Goal: Task Accomplishment & Management: Use online tool/utility

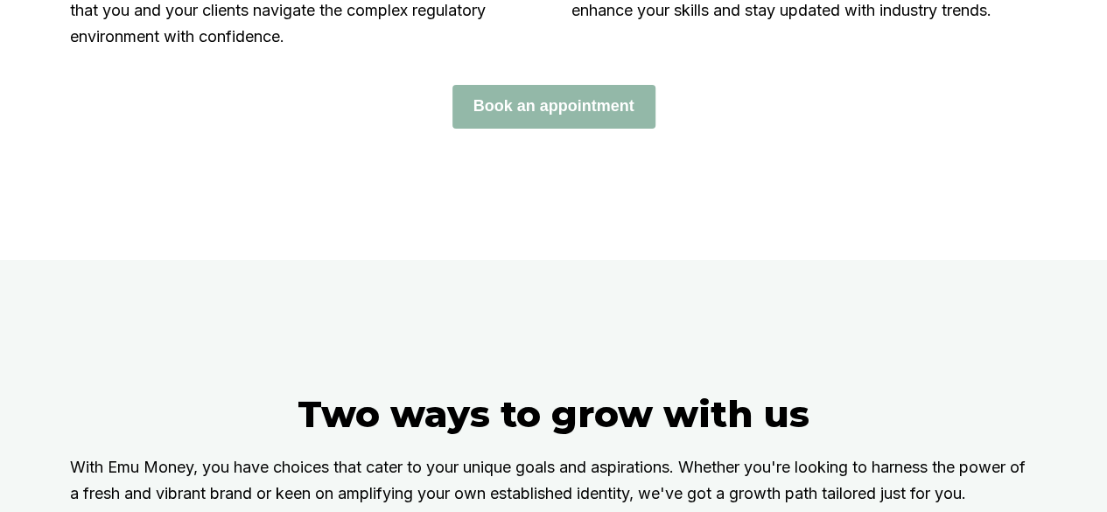
scroll to position [2807, 0]
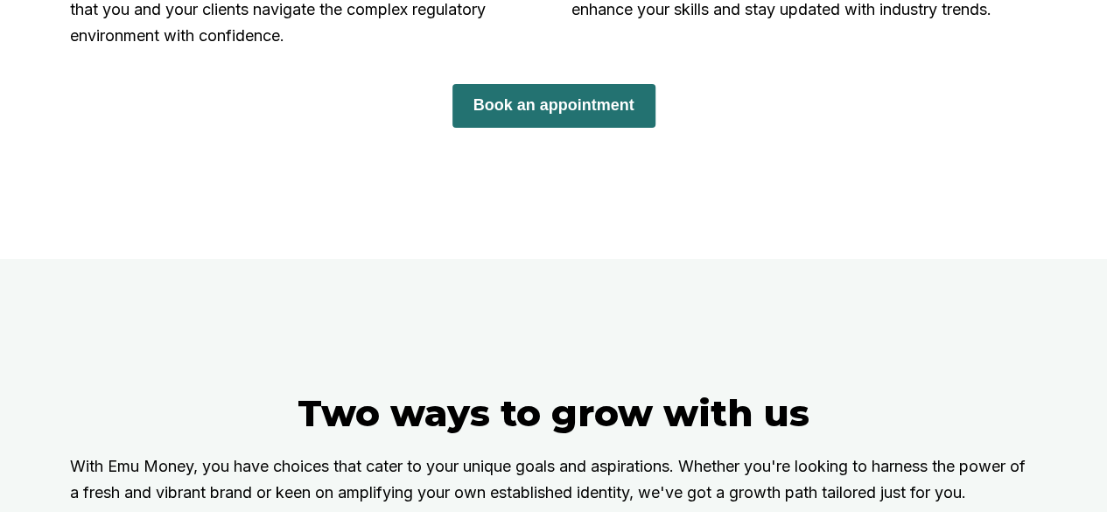
click at [585, 128] on button "Book an appointment" at bounding box center [554, 106] width 203 height 44
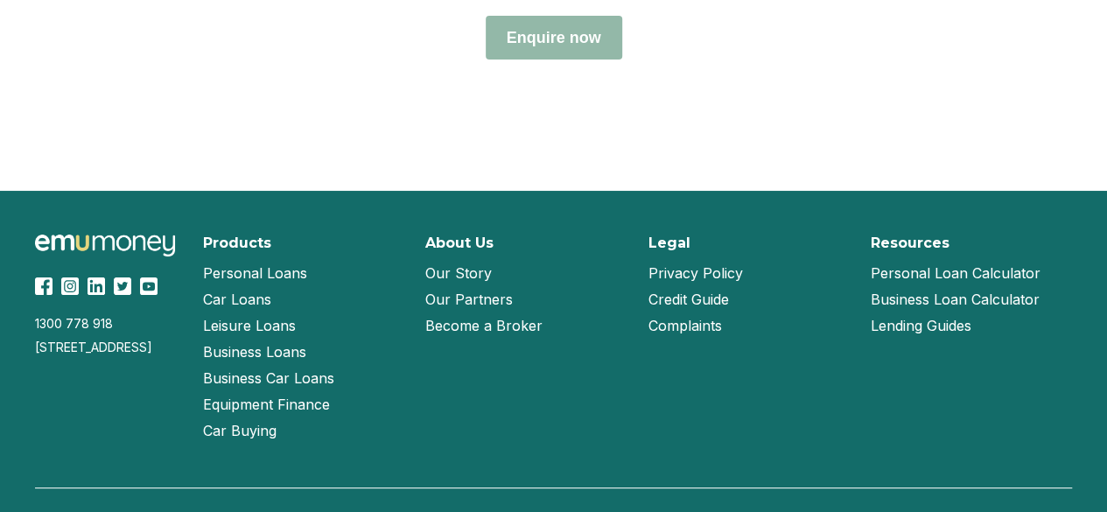
scroll to position [7942, 0]
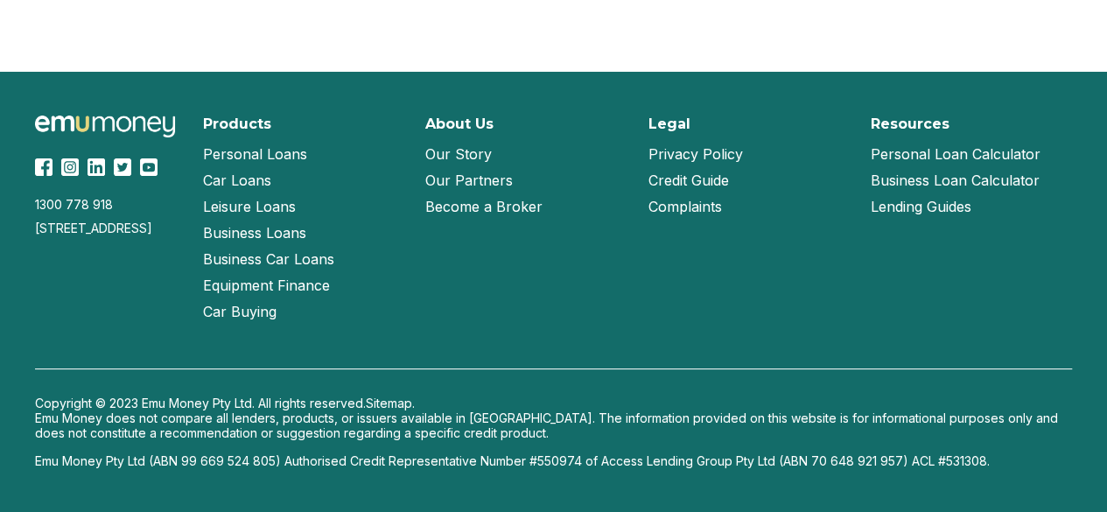
click at [474, 157] on link "Our Story" at bounding box center [458, 154] width 67 height 26
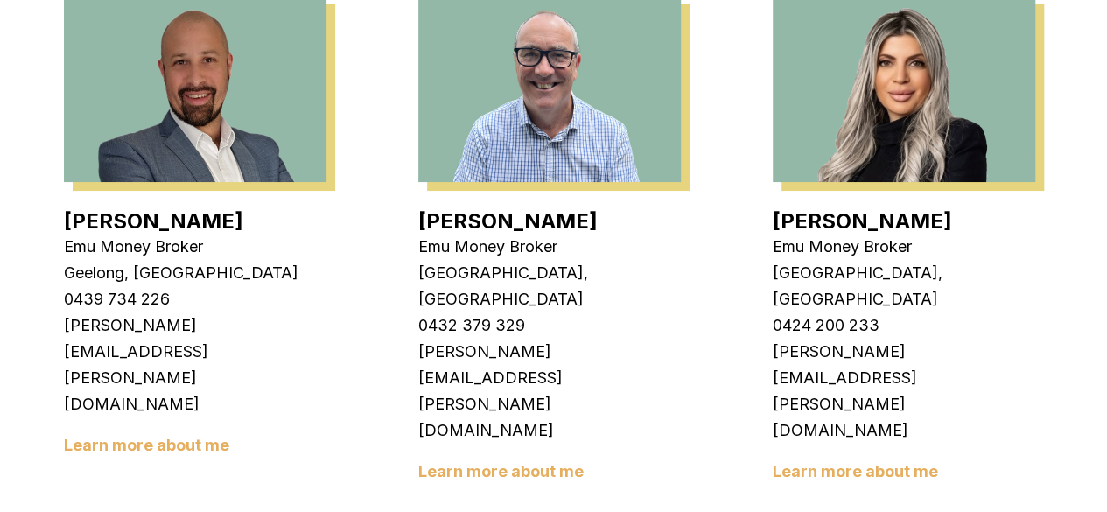
scroll to position [1184, 0]
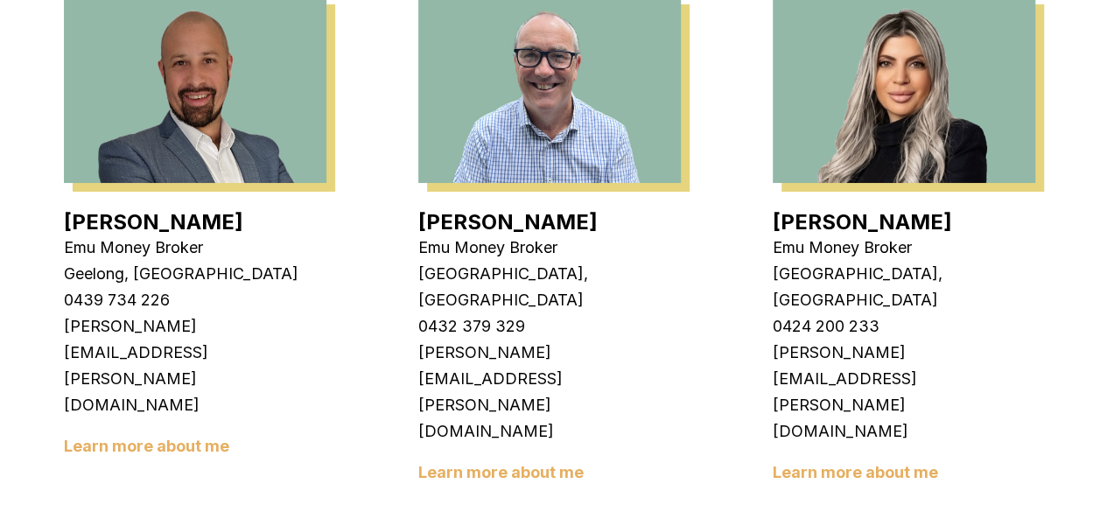
click at [845, 209] on link "[PERSON_NAME]" at bounding box center [862, 221] width 179 height 25
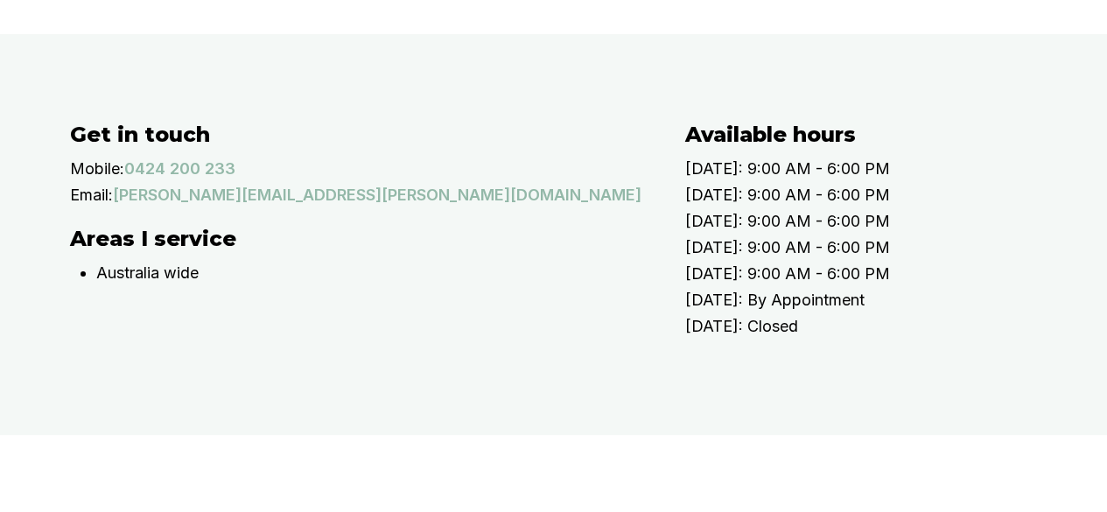
scroll to position [470, 0]
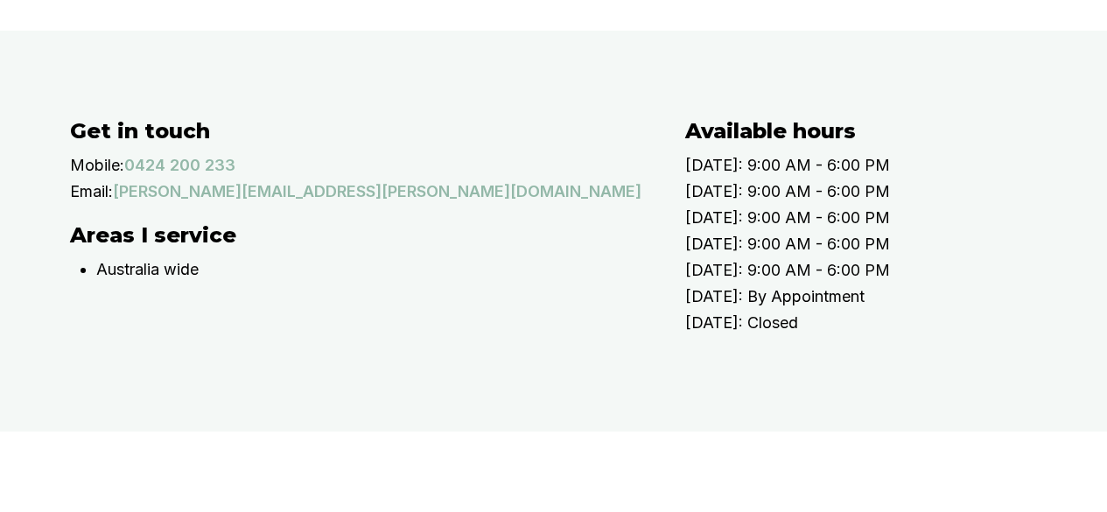
drag, startPoint x: 0, startPoint y: 0, endPoint x: 415, endPoint y: 423, distance: 592.4
click at [415, 344] on ul "Australia wide" at bounding box center [373, 300] width 554 height 88
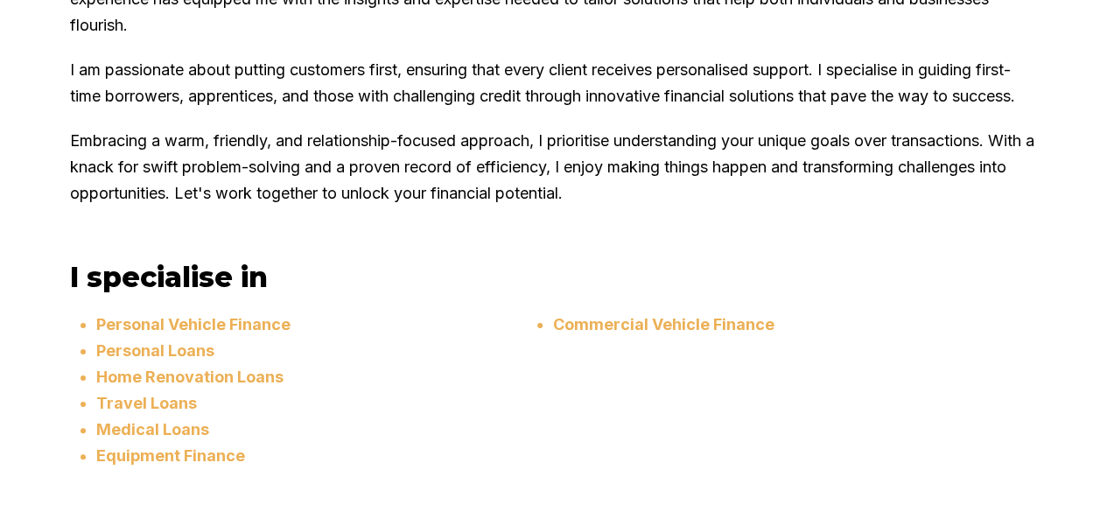
scroll to position [1092, 0]
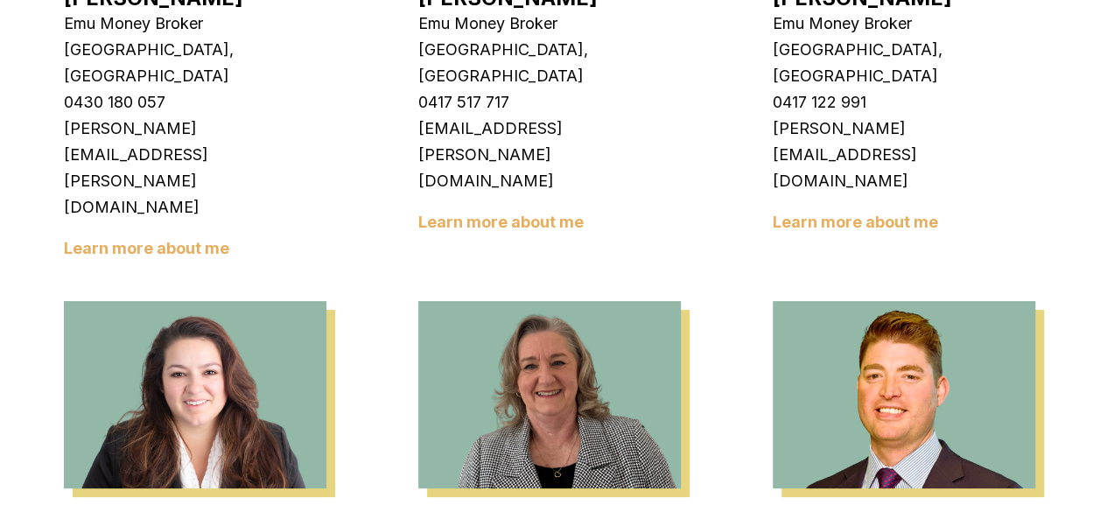
scroll to position [2442, 0]
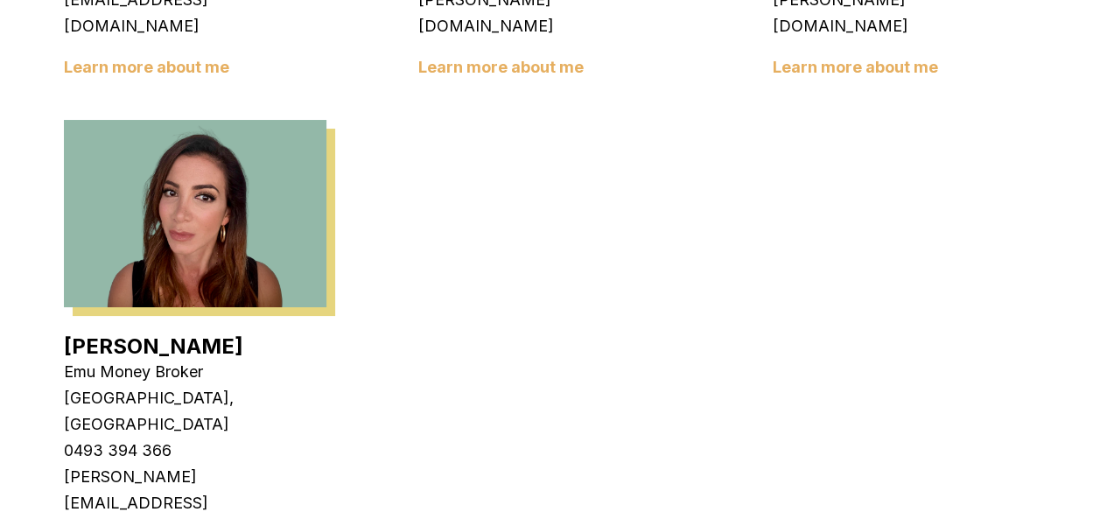
scroll to position [3152, 0]
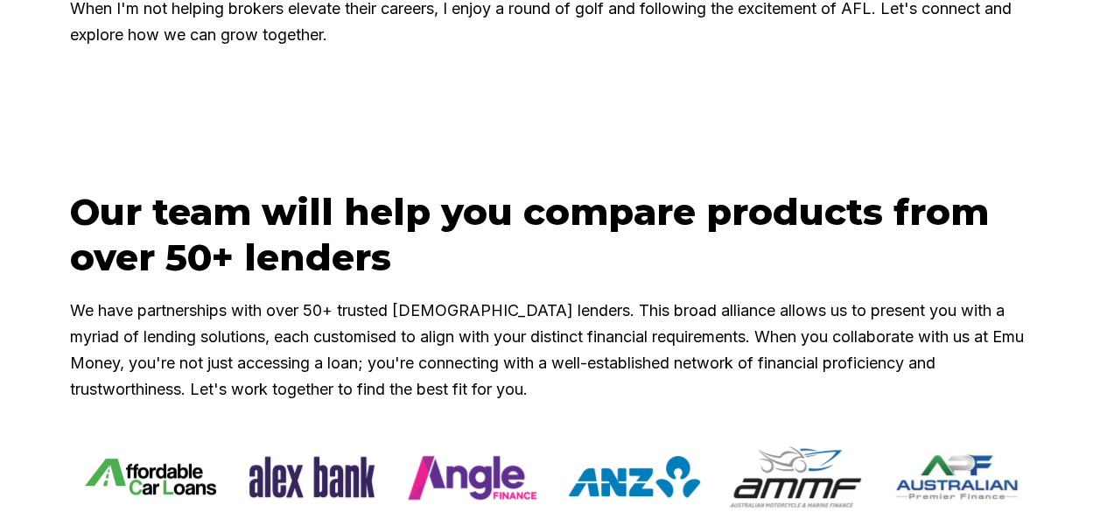
scroll to position [1310, 0]
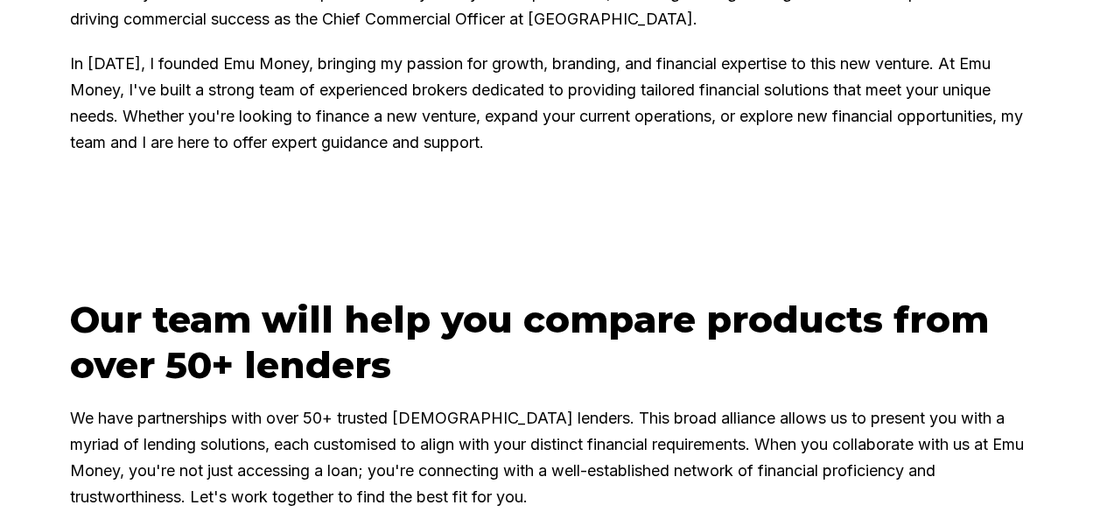
scroll to position [1124, 0]
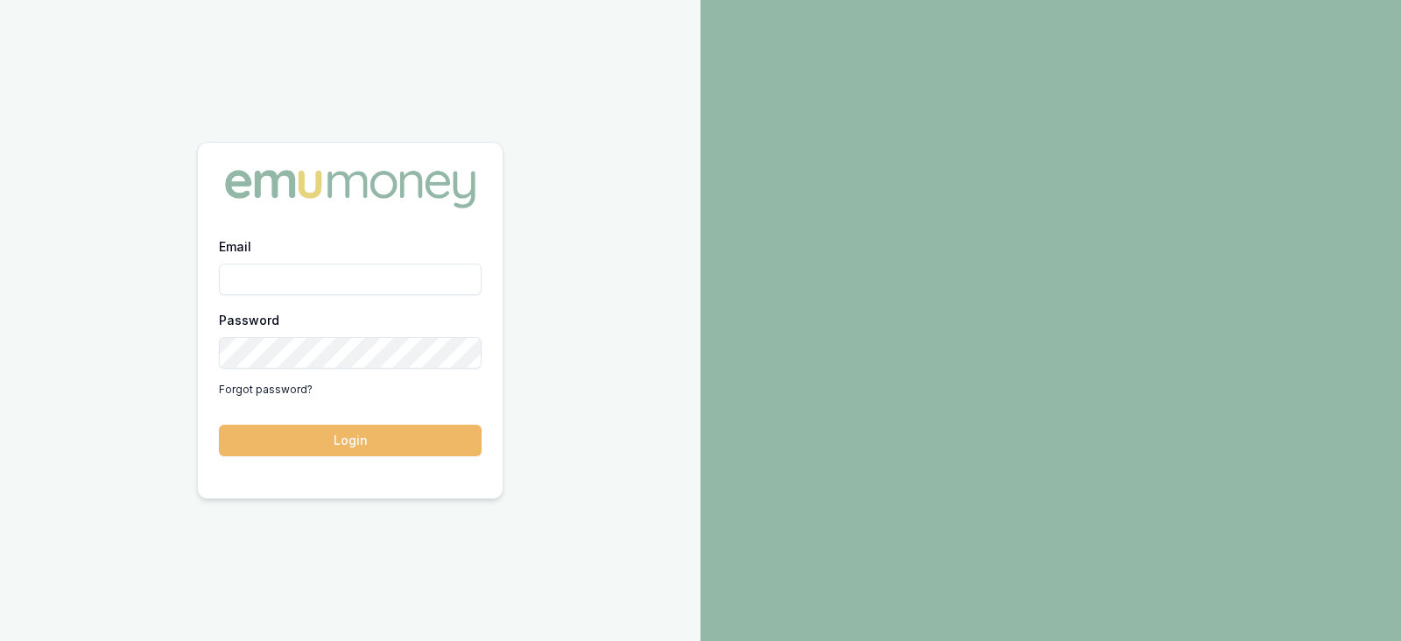
type input "laura.lamicela@emumoney.com.au"
click at [370, 431] on button "Login" at bounding box center [350, 441] width 263 height 32
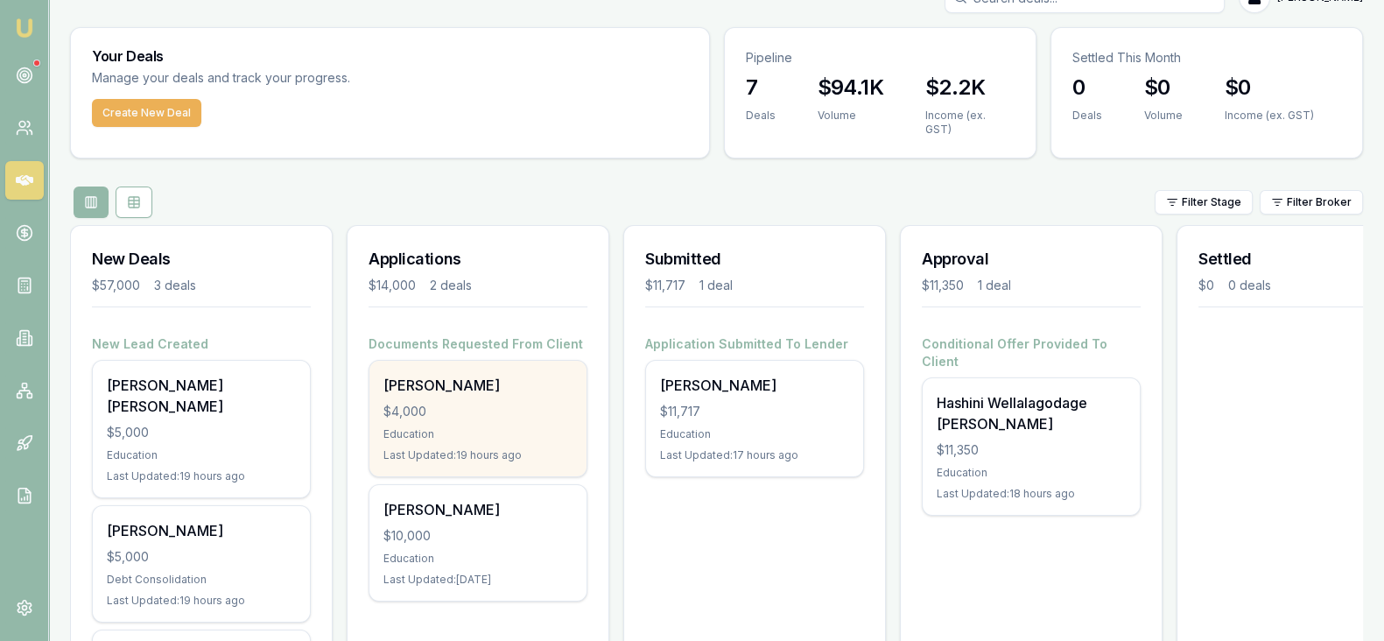
scroll to position [46, 0]
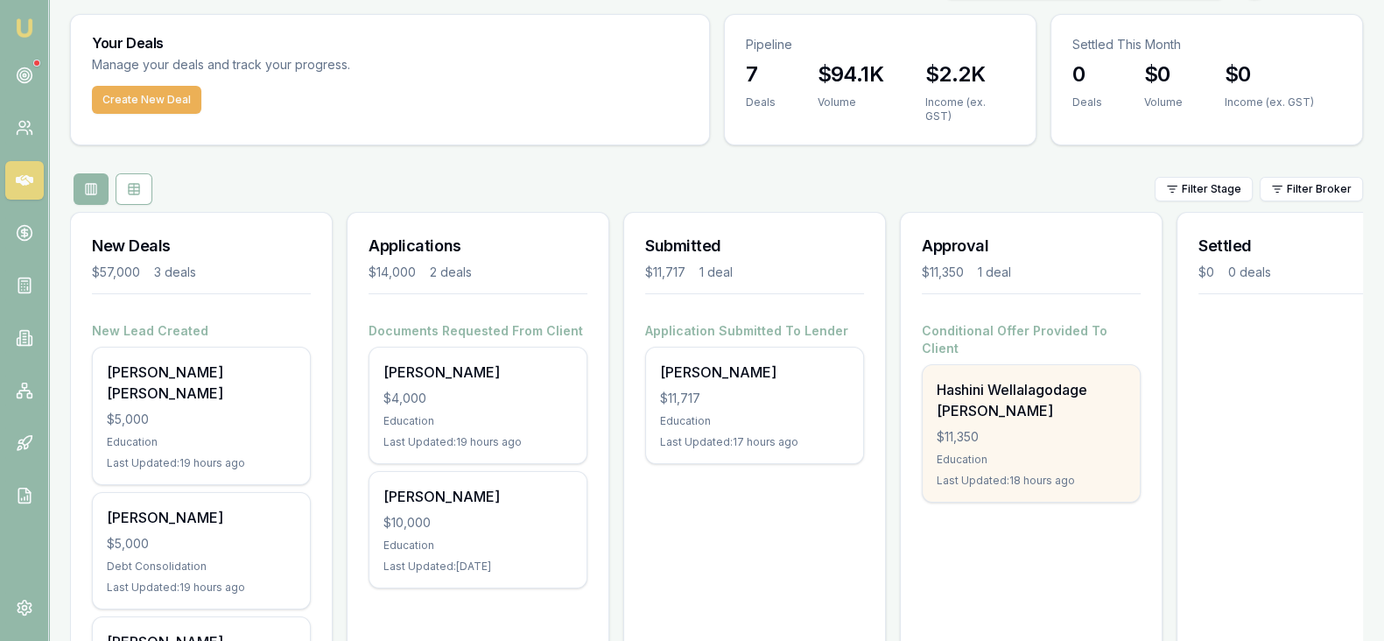
click at [1040, 379] on div "Hashini Wellalagodage [PERSON_NAME]" at bounding box center [1031, 400] width 189 height 42
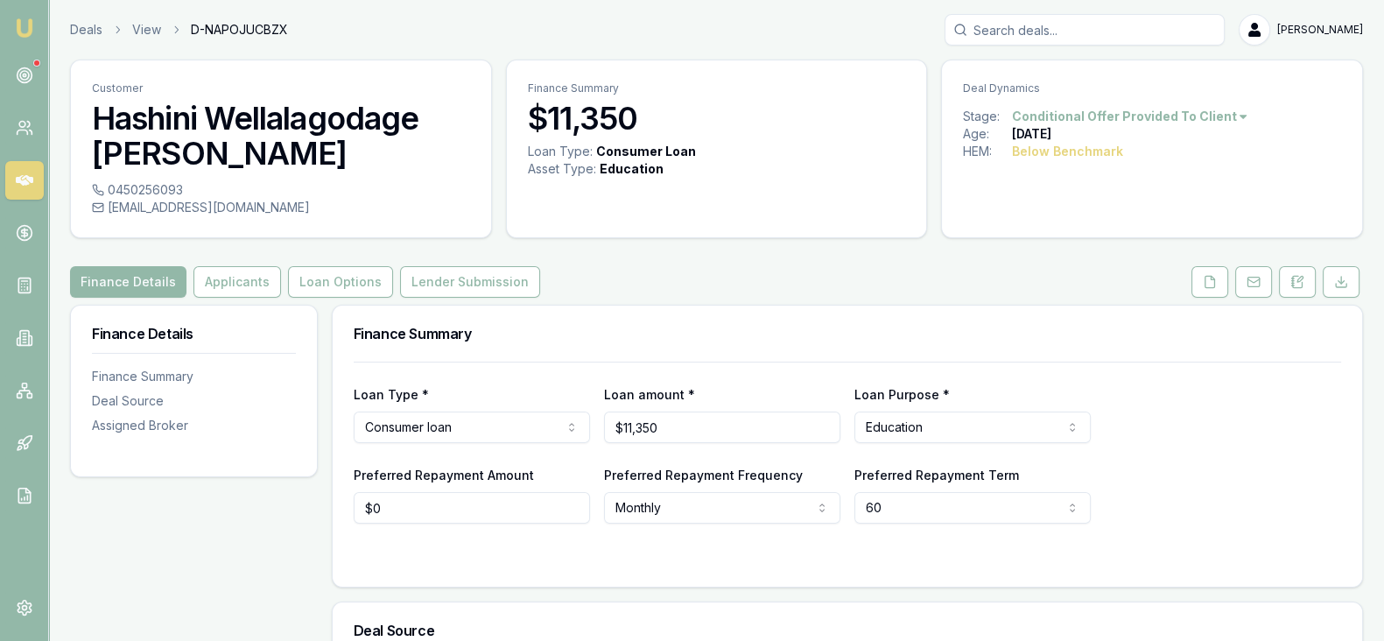
scroll to position [1, 0]
click at [341, 286] on button "Loan Options" at bounding box center [340, 281] width 105 height 32
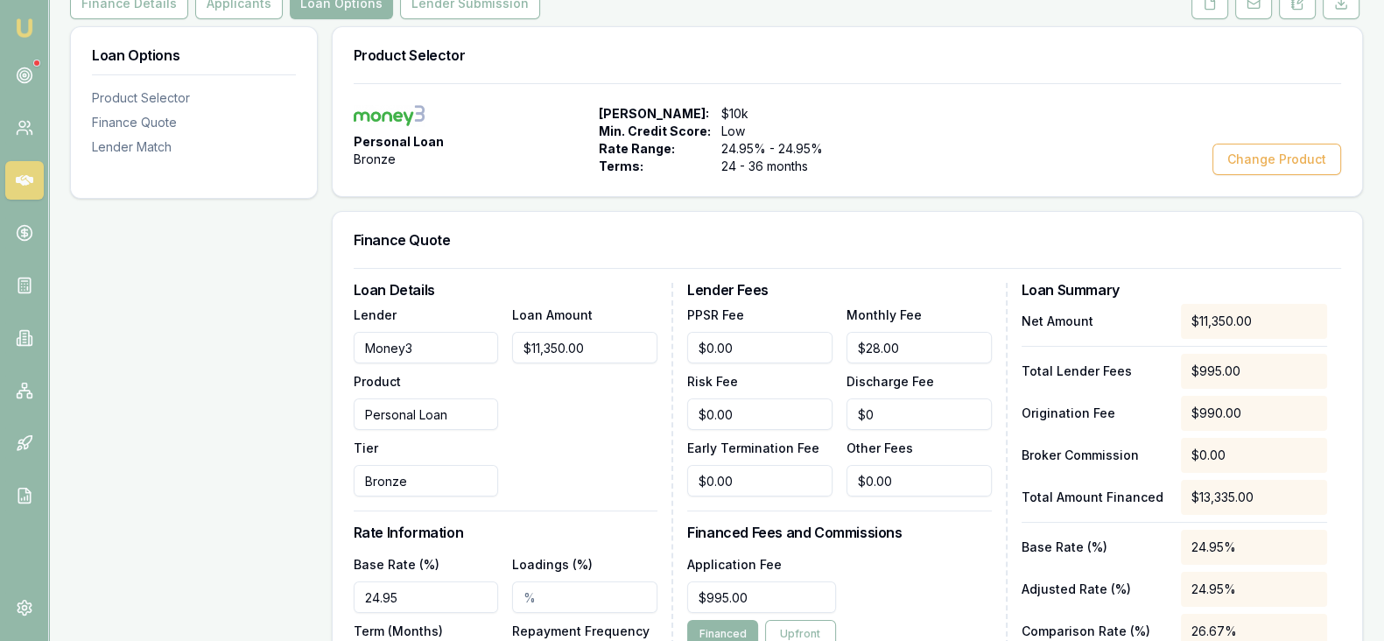
scroll to position [280, 0]
click at [463, 11] on button "Lender Submission" at bounding box center [470, 2] width 140 height 32
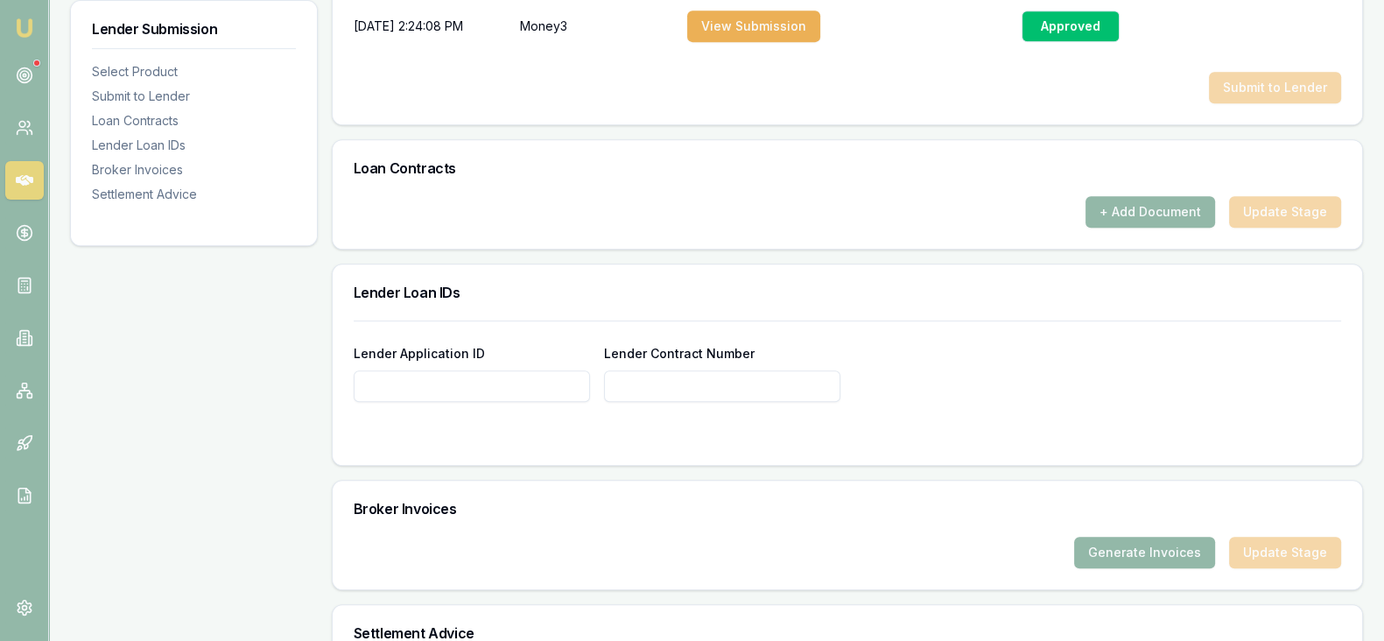
scroll to position [1034, 0]
click at [1118, 546] on button "Generate Invoices" at bounding box center [1144, 551] width 141 height 32
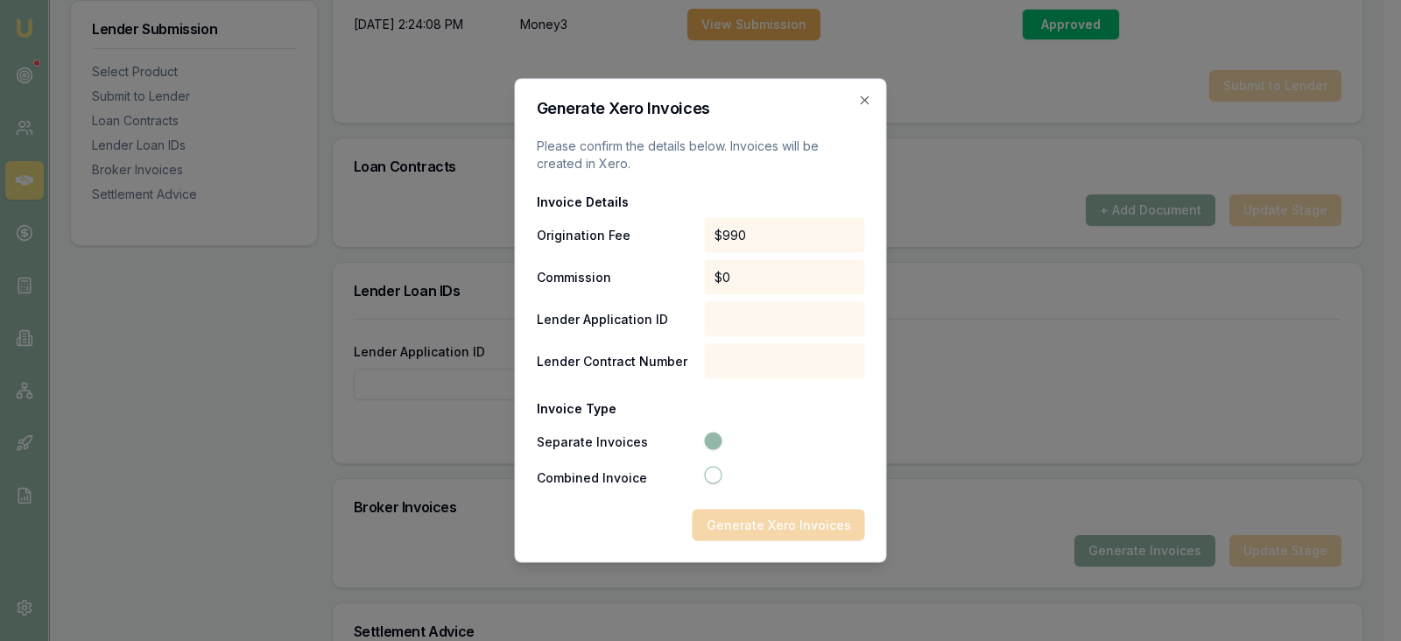
click at [766, 314] on div at bounding box center [784, 319] width 161 height 35
click at [736, 321] on div at bounding box center [784, 319] width 161 height 35
click at [744, 345] on div at bounding box center [784, 361] width 161 height 35
click at [868, 95] on icon "button" at bounding box center [865, 101] width 14 height 14
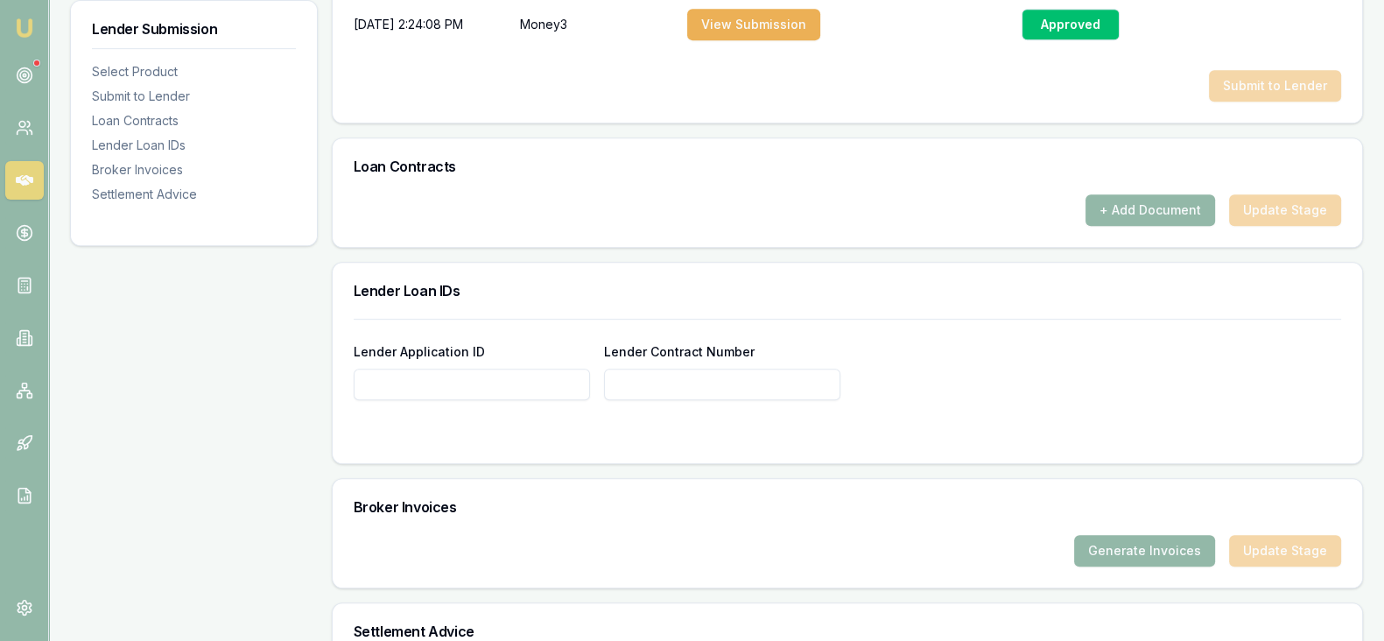
click at [533, 381] on input "Lender Application ID" at bounding box center [472, 385] width 236 height 32
paste input "MON754382"
type input "MON754382"
click at [639, 377] on input "Lender Contract Number" at bounding box center [722, 385] width 236 height 32
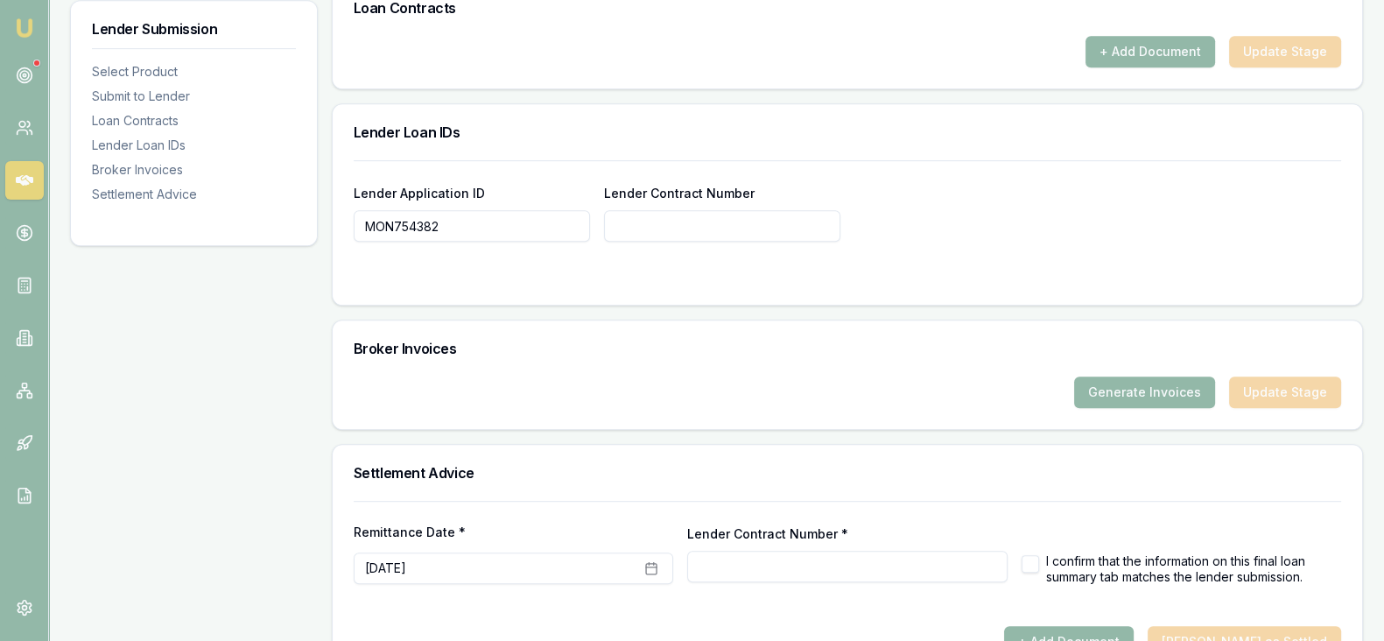
scroll to position [1194, 0]
paste input "MON754382"
type input "MON754382"
